Goal: Task Accomplishment & Management: Manage account settings

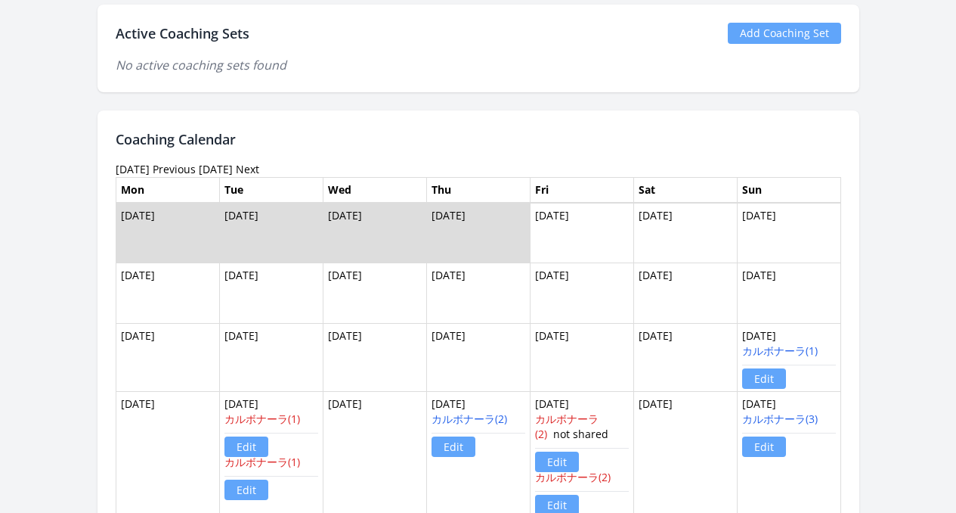
scroll to position [841, 0]
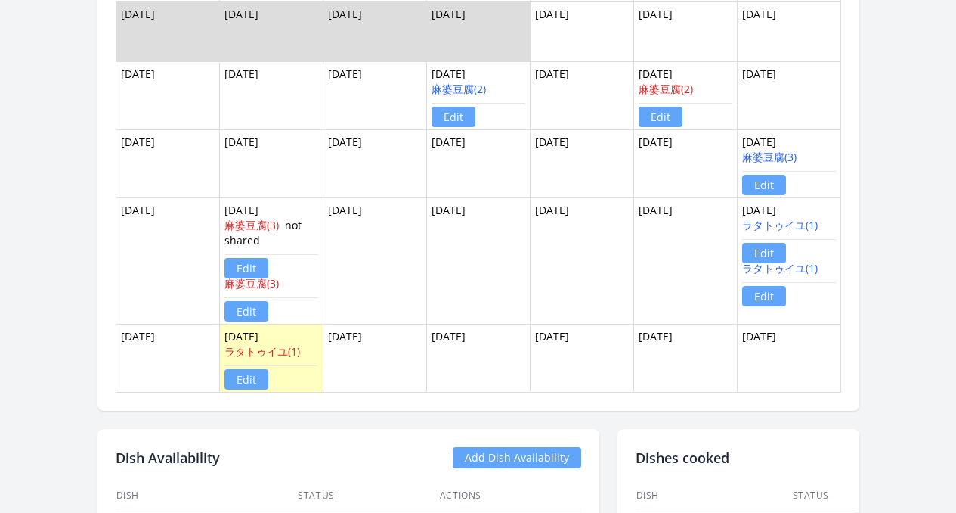
scroll to position [1055, 0]
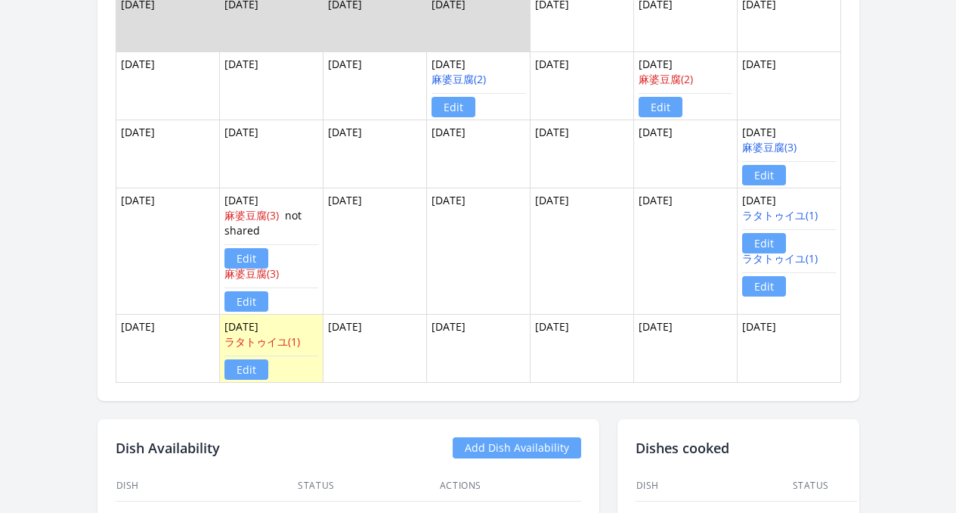
click at [786, 289] on link "Edit" at bounding box center [764, 286] width 44 height 20
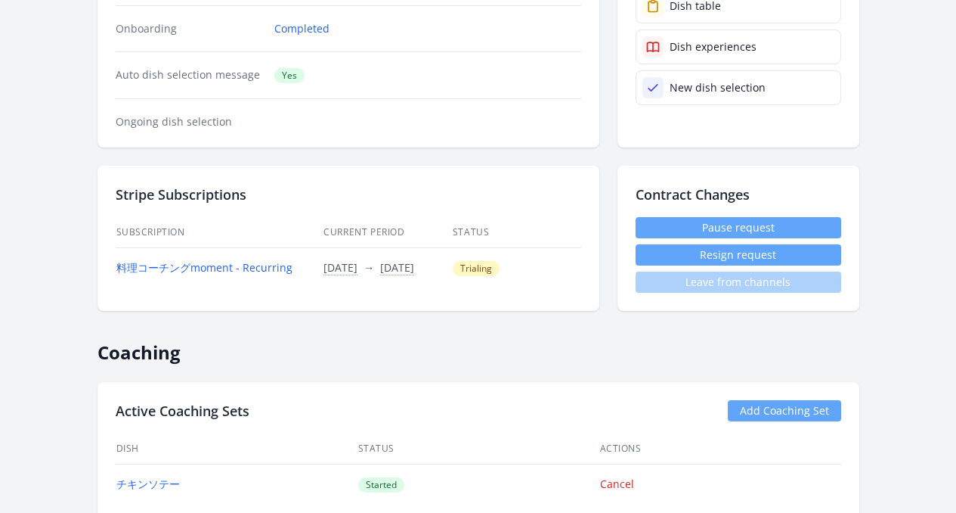
scroll to position [473, 0]
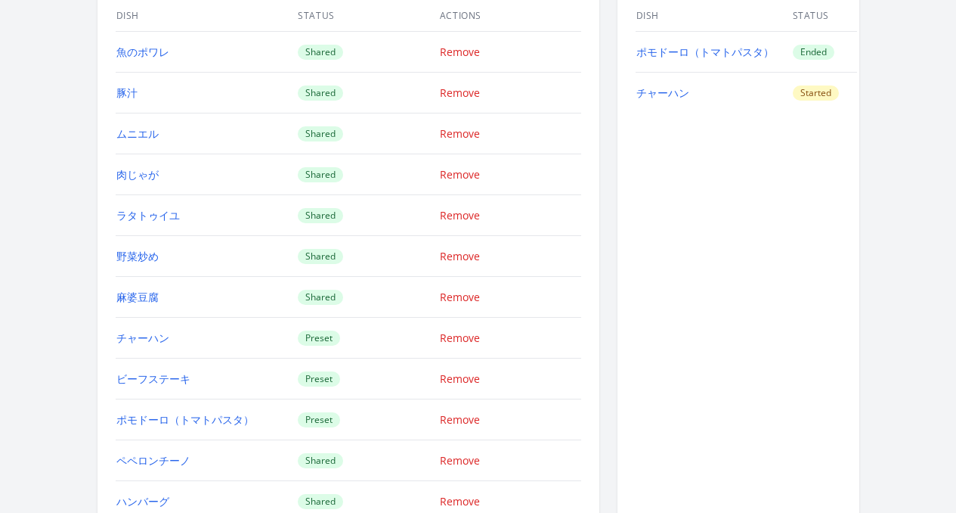
scroll to position [1148, 0]
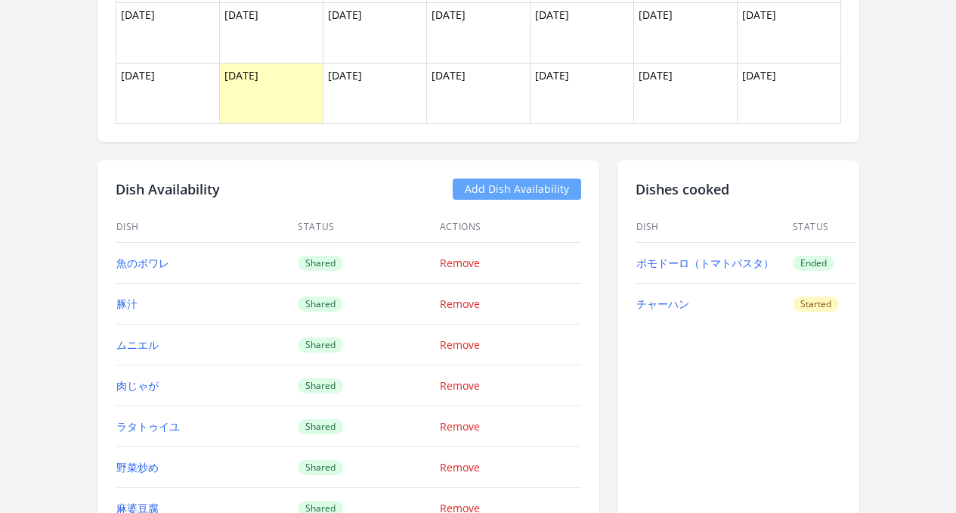
click at [531, 194] on link "Add Dish Availability" at bounding box center [517, 188] width 129 height 21
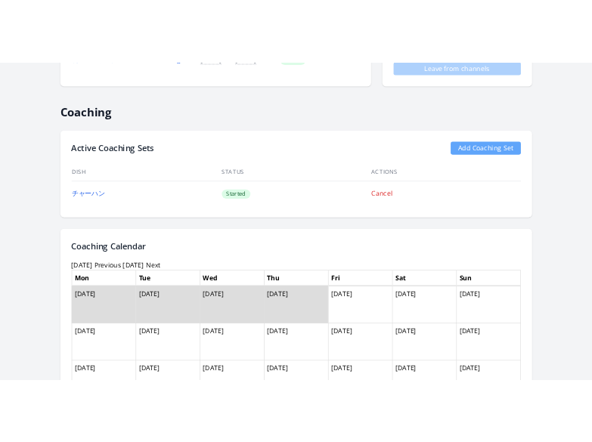
scroll to position [0, 0]
